Goal: Find contact information: Find contact information

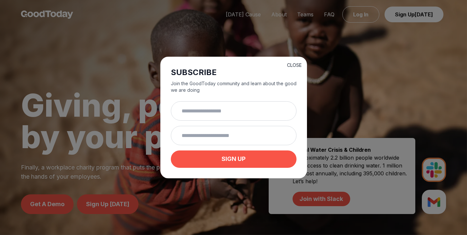
click at [295, 63] on button "CLOSE" at bounding box center [294, 65] width 15 height 7
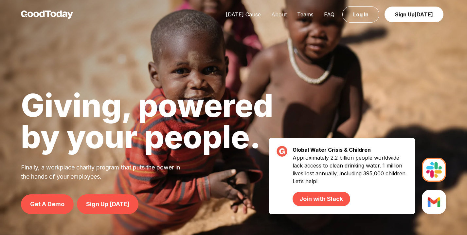
click at [286, 16] on link "About" at bounding box center [279, 14] width 26 height 7
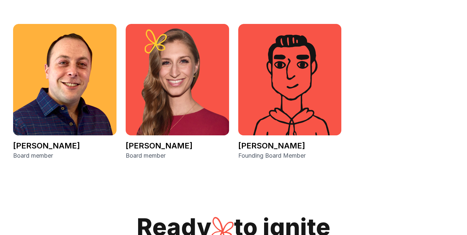
scroll to position [1240, 0]
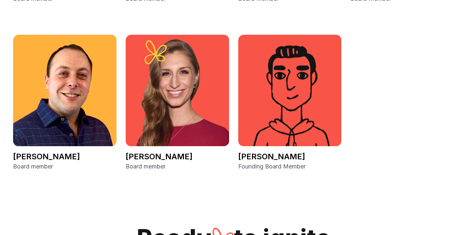
click at [281, 91] on img at bounding box center [289, 90] width 103 height 111
click at [264, 159] on p "[PERSON_NAME]" at bounding box center [289, 156] width 103 height 10
drag, startPoint x: 292, startPoint y: 155, endPoint x: 235, endPoint y: 155, distance: 56.9
copy p "[PERSON_NAME]"
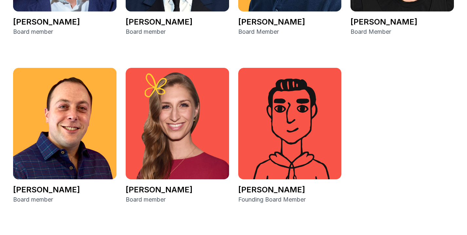
scroll to position [1215, 0]
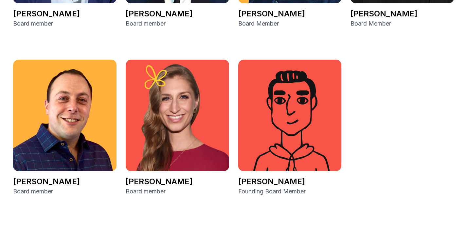
click at [307, 181] on p "[PERSON_NAME]" at bounding box center [289, 181] width 103 height 10
drag, startPoint x: 300, startPoint y: 178, endPoint x: 235, endPoint y: 182, distance: 64.6
copy p "[PERSON_NAME]"
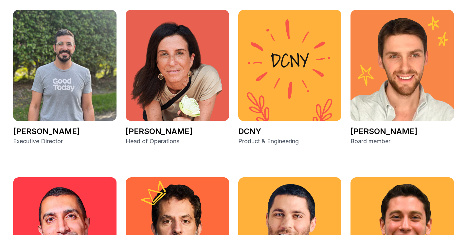
scroll to position [929, 0]
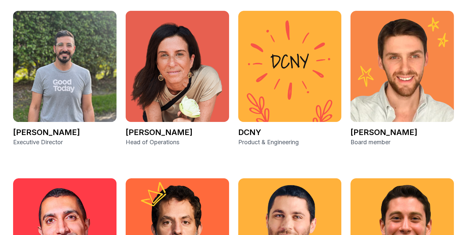
drag, startPoint x: 83, startPoint y: 131, endPoint x: 5, endPoint y: 130, distance: 78.2
click at [5, 130] on div "Say hello to the team. [PERSON_NAME] Executive Director [PERSON_NAME] Head of O…" at bounding box center [233, 226] width 467 height 512
copy p "[PERSON_NAME]"
click at [10, 132] on div "Say hello to the team. [PERSON_NAME] Executive Director [PERSON_NAME] Head of O…" at bounding box center [233, 226] width 467 height 512
drag, startPoint x: 13, startPoint y: 131, endPoint x: 86, endPoint y: 127, distance: 73.1
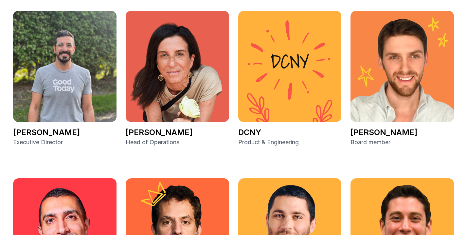
click at [86, 127] on p "[PERSON_NAME]" at bounding box center [64, 132] width 103 height 10
copy p "[PERSON_NAME]"
click at [172, 132] on p "[PERSON_NAME]" at bounding box center [177, 132] width 103 height 10
drag, startPoint x: 170, startPoint y: 132, endPoint x: 127, endPoint y: 132, distance: 42.9
click at [127, 132] on p "[PERSON_NAME]" at bounding box center [177, 132] width 103 height 10
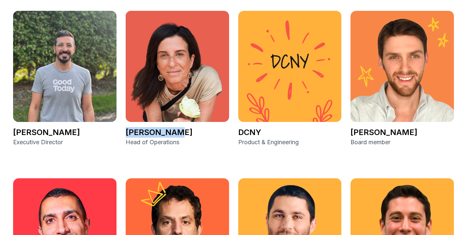
copy p "[PERSON_NAME]"
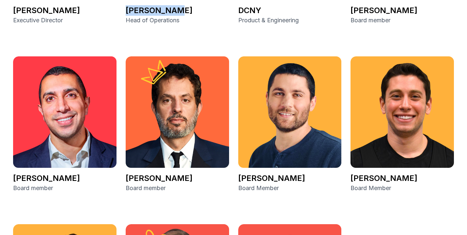
scroll to position [1049, 0]
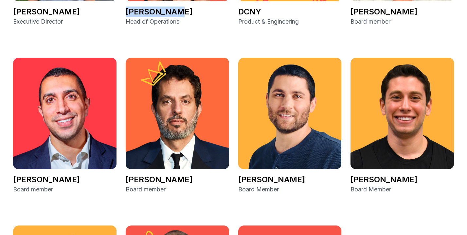
click at [281, 123] on img at bounding box center [289, 113] width 103 height 111
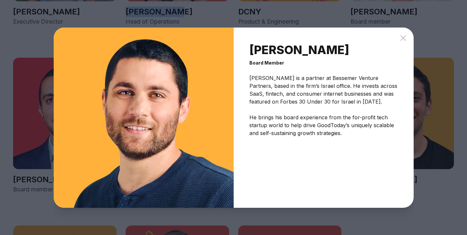
click at [402, 39] on icon at bounding box center [403, 37] width 5 height 5
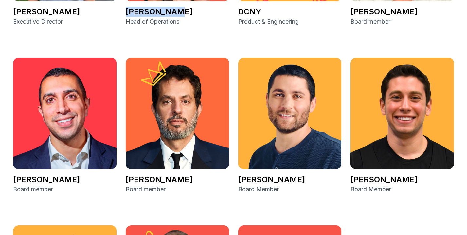
click at [104, 133] on img at bounding box center [64, 113] width 103 height 111
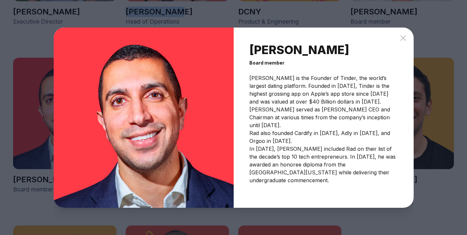
click at [403, 38] on icon at bounding box center [403, 37] width 5 height 5
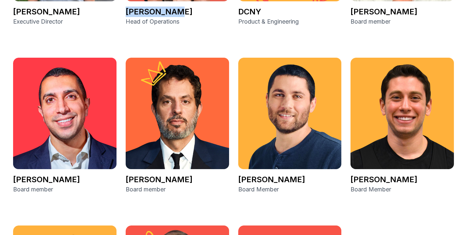
click at [374, 106] on img at bounding box center [402, 113] width 103 height 111
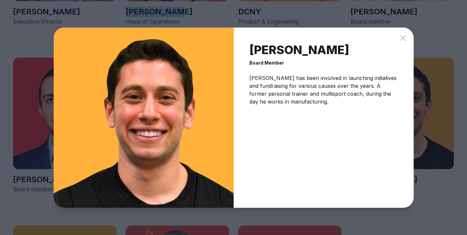
click at [405, 35] on icon at bounding box center [403, 38] width 8 height 8
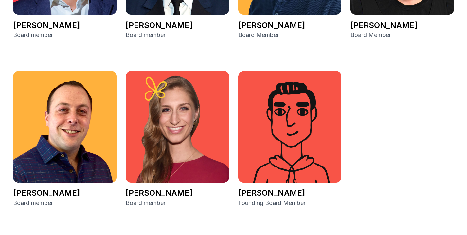
scroll to position [1204, 0]
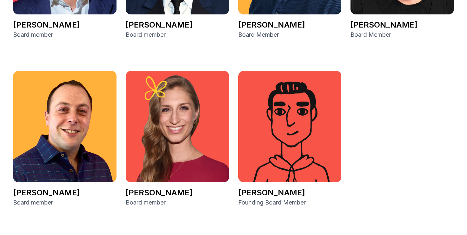
click at [175, 160] on img at bounding box center [177, 126] width 103 height 111
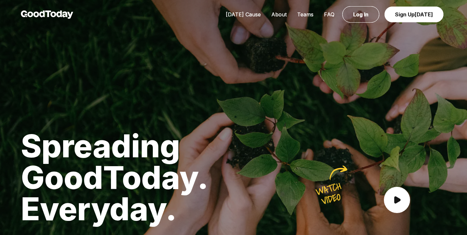
scroll to position [1204, 0]
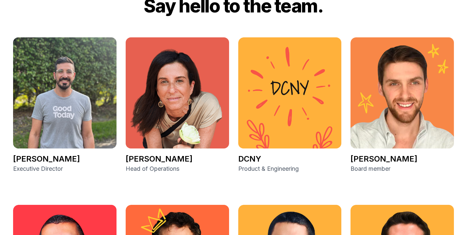
scroll to position [903, 0]
